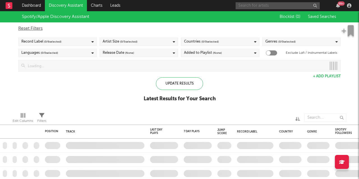
click at [278, 7] on input "text" at bounding box center [278, 5] width 84 height 7
type input "numb"
checkbox input "true"
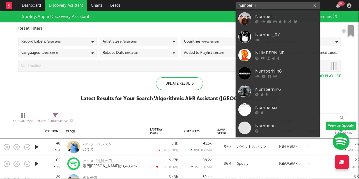
type input "number_i"
click at [272, 20] on div "Number_i" at bounding box center [287, 16] width 62 height 7
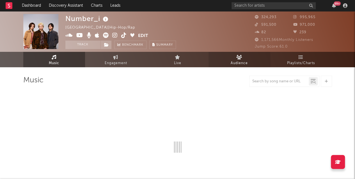
select select "6m"
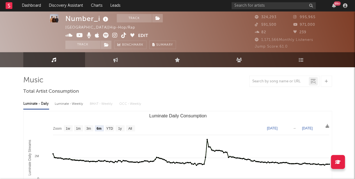
scroll to position [1, 0]
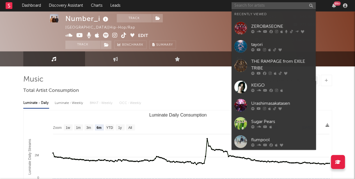
click at [255, 6] on input "text" at bounding box center [274, 5] width 84 height 7
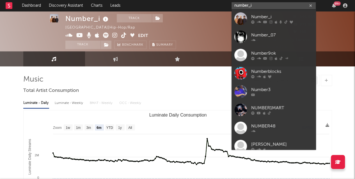
type input "number_i"
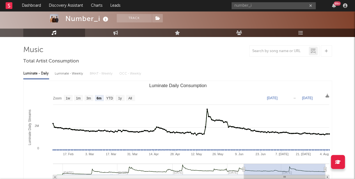
scroll to position [31, 0]
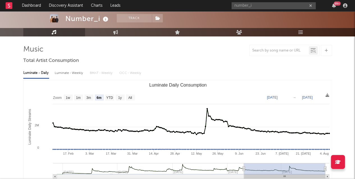
click at [76, 71] on div "Luminate - Weekly" at bounding box center [69, 74] width 29 height 10
select select "6m"
